Goal: Information Seeking & Learning: Learn about a topic

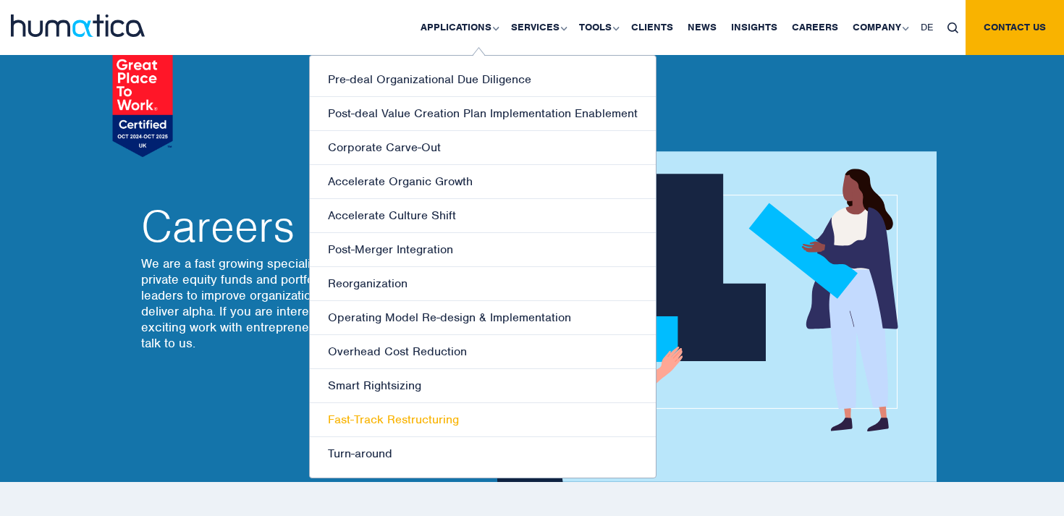
click at [396, 422] on link "Fast-Track Restructuring" at bounding box center [483, 420] width 346 height 34
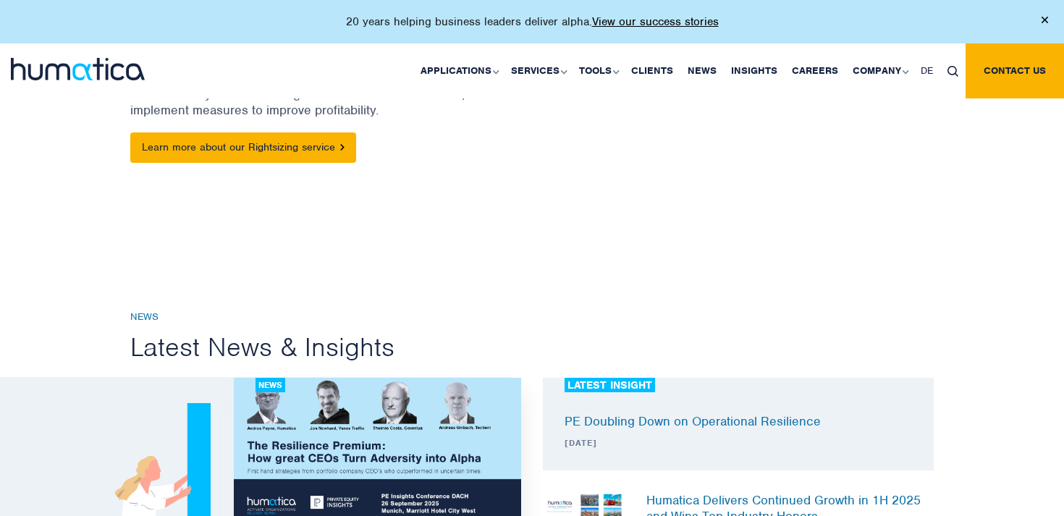
scroll to position [154, 0]
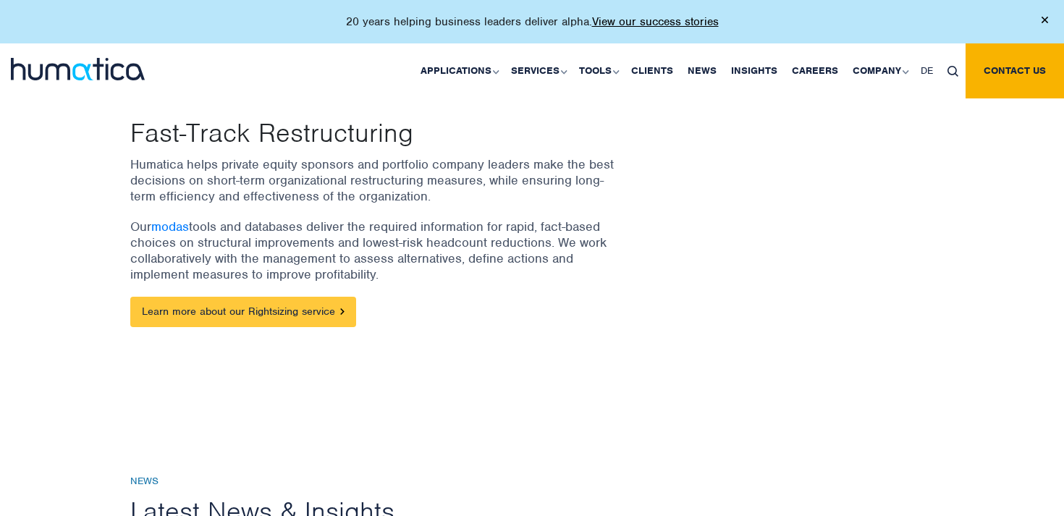
click at [335, 308] on link "Learn more about our Rightsizing service" at bounding box center [243, 312] width 226 height 30
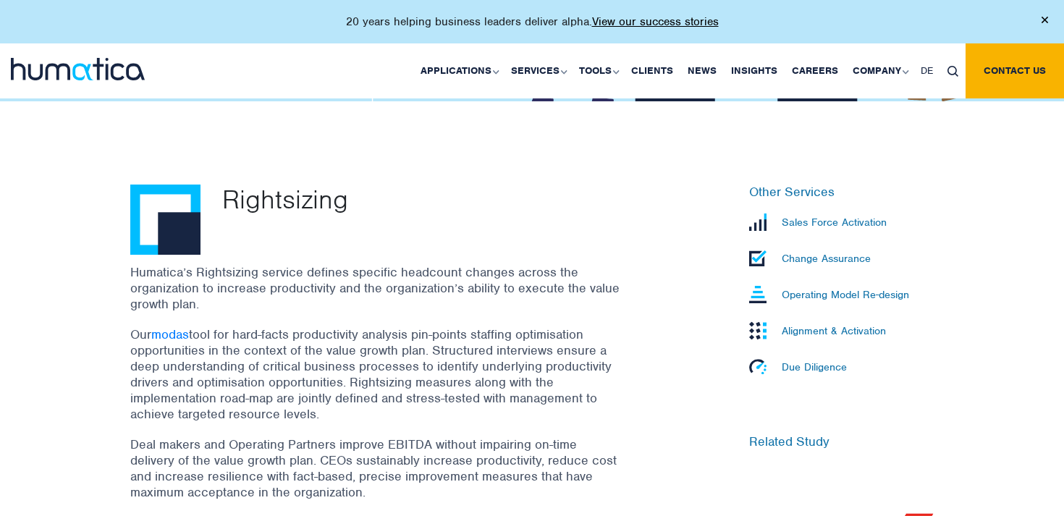
scroll to position [361, 0]
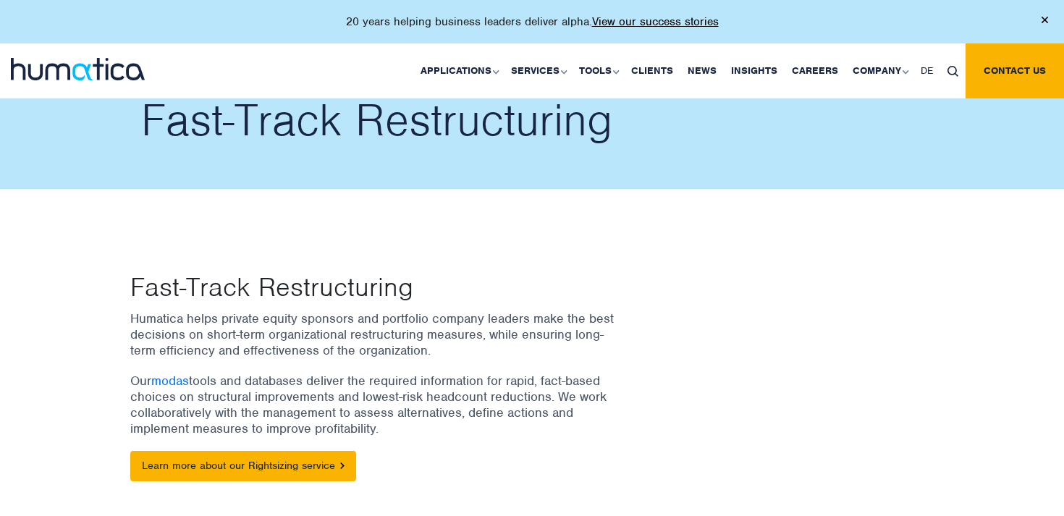
scroll to position [154, 0]
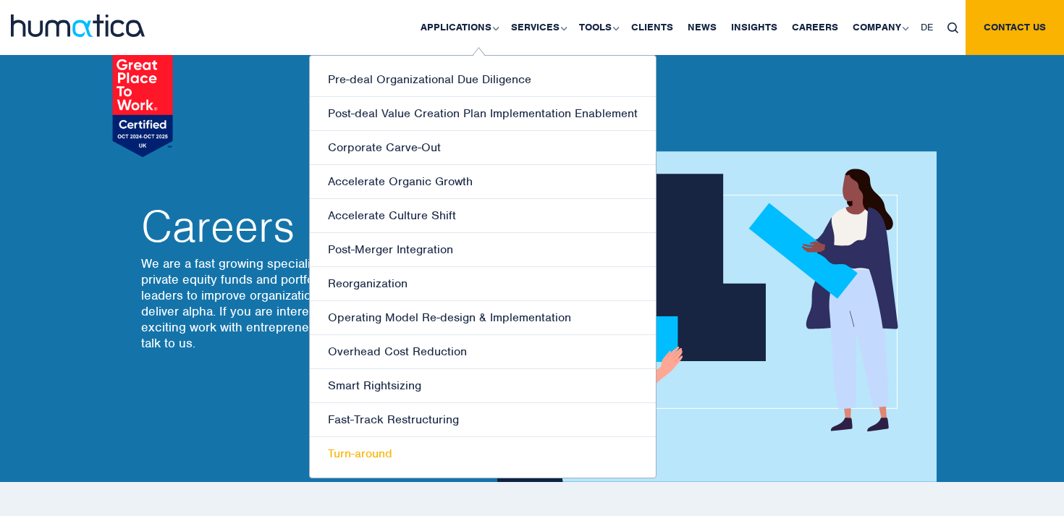
click at [378, 447] on link "Turn-around" at bounding box center [483, 453] width 346 height 33
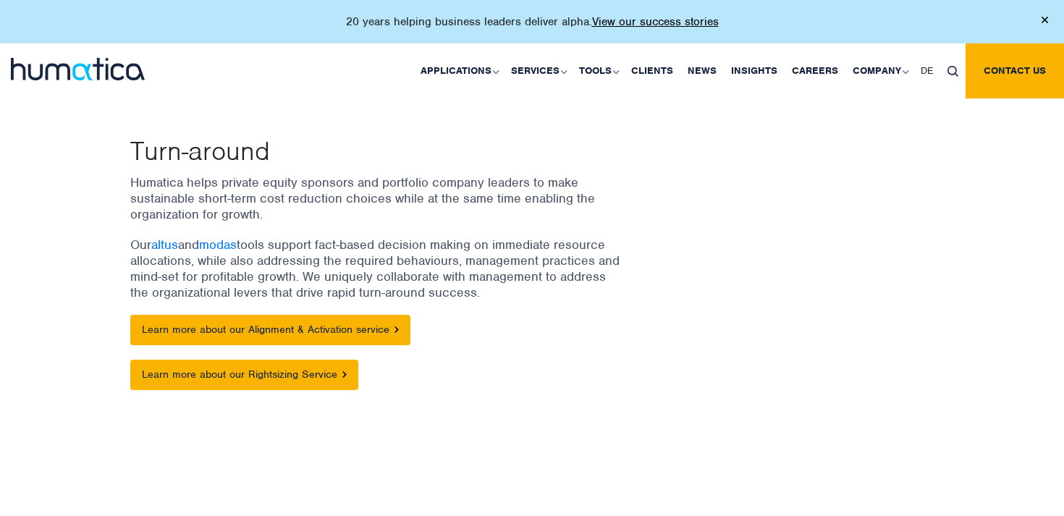
scroll to position [138, 0]
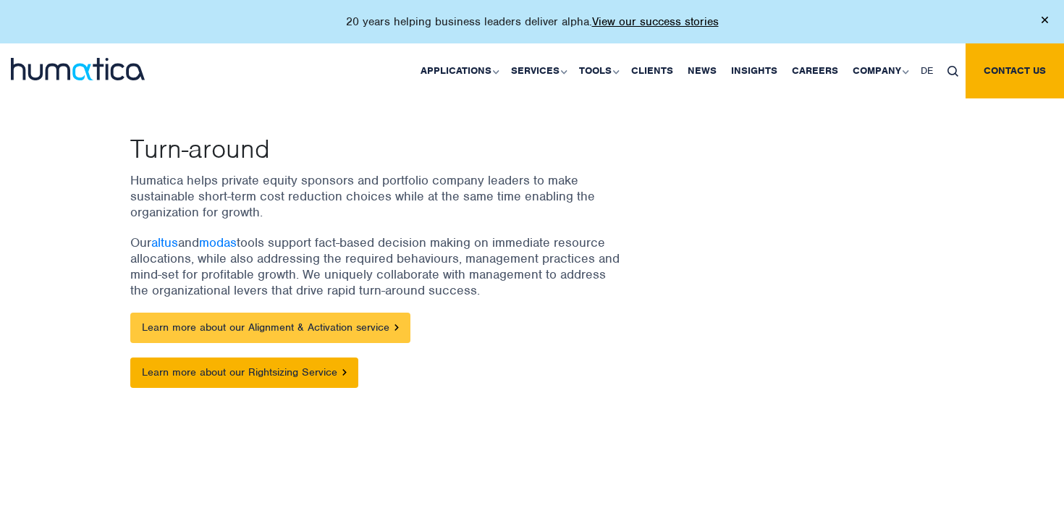
click at [387, 329] on link "Learn more about our Alignment & Activation service" at bounding box center [270, 328] width 280 height 30
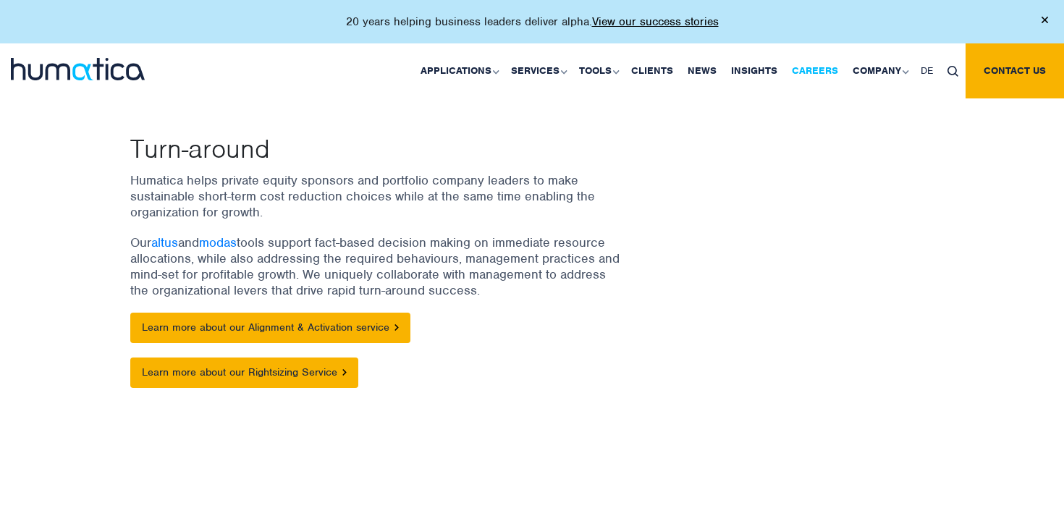
click at [803, 80] on link "Careers" at bounding box center [815, 70] width 61 height 55
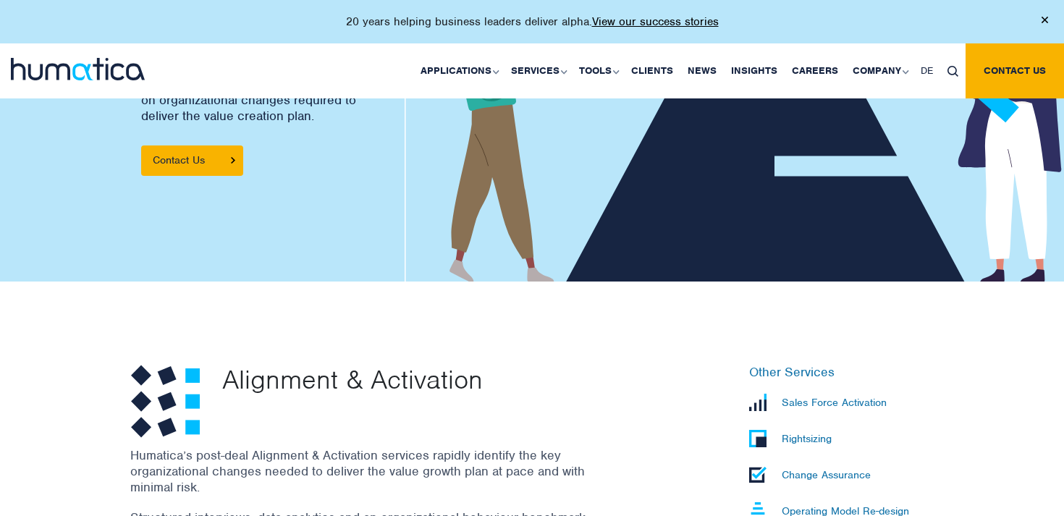
scroll to position [143, 0]
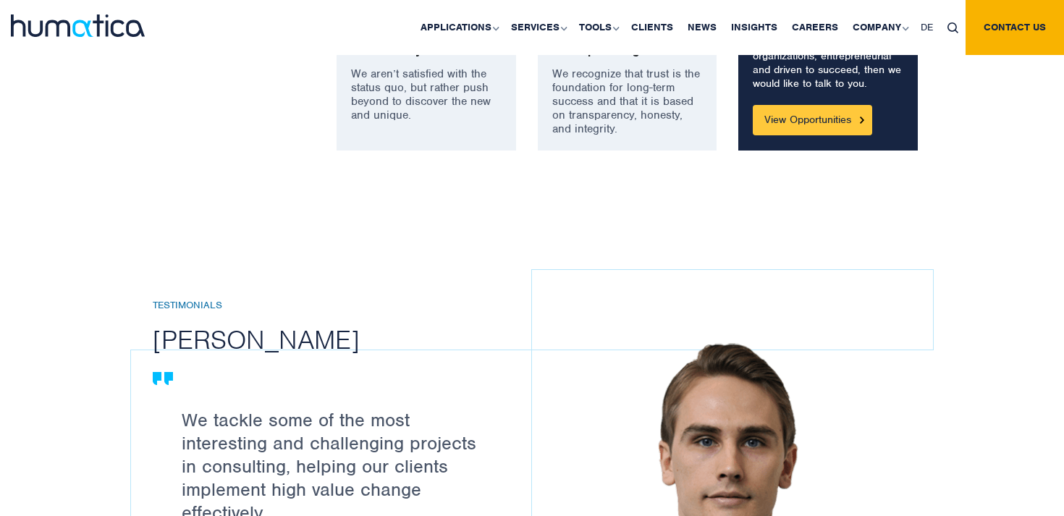
scroll to position [1354, 0]
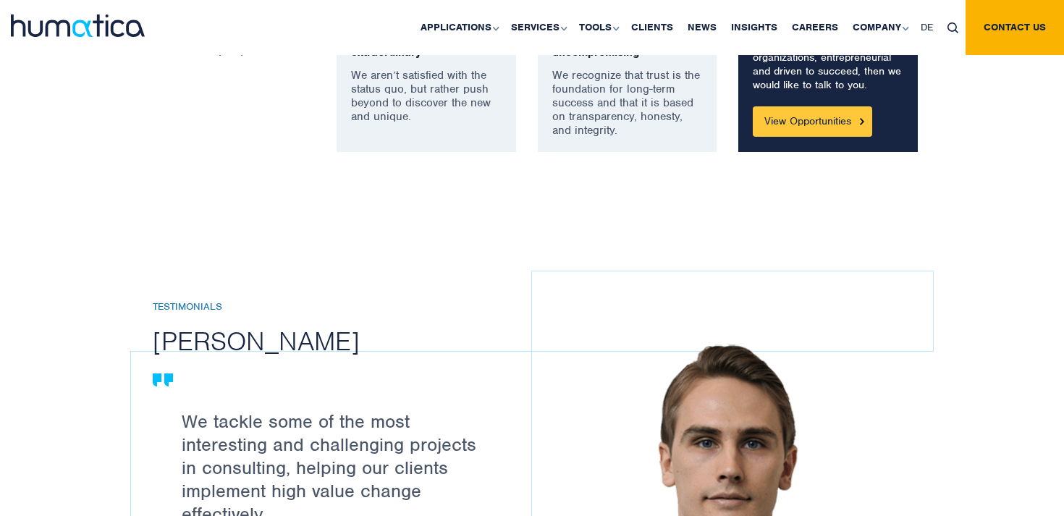
click at [833, 122] on link "View Opportunities" at bounding box center [812, 121] width 119 height 30
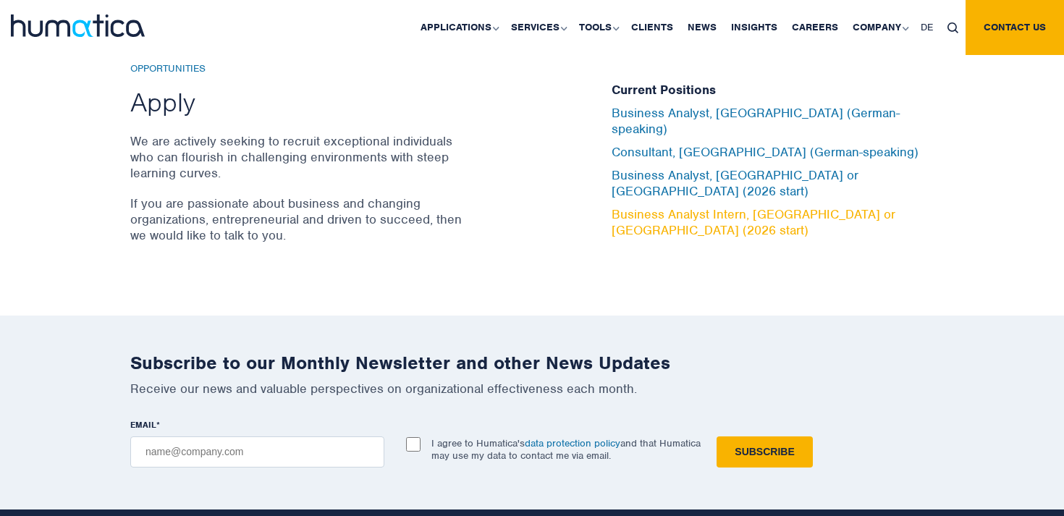
click at [766, 206] on link "Business Analyst Intern, London or Munich (2026 start)" at bounding box center [754, 222] width 284 height 32
